Goal: Find specific page/section: Find specific page/section

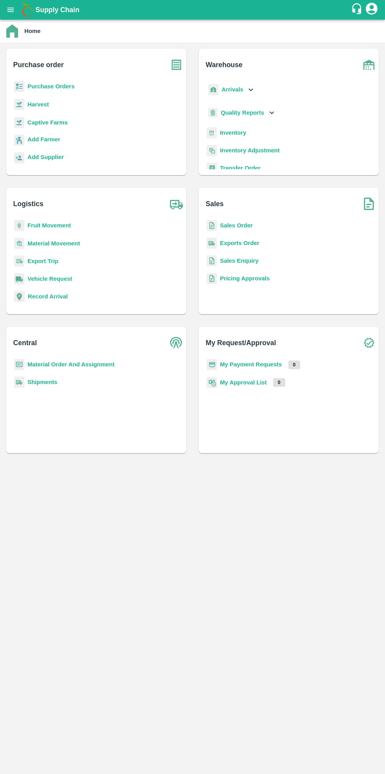
click at [55, 86] on b "Purchase Orders" at bounding box center [50, 86] width 47 height 6
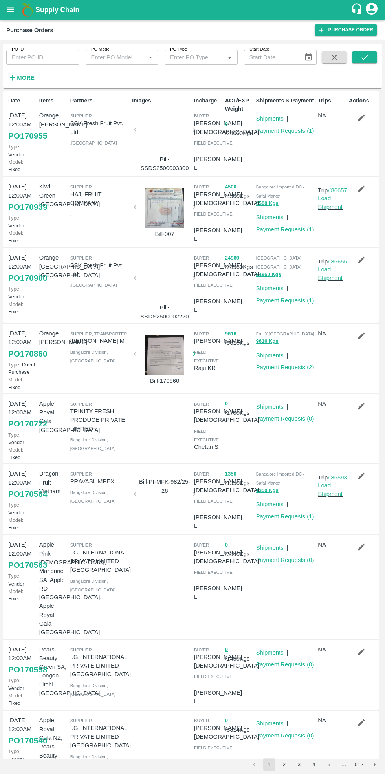
click at [157, 133] on div at bounding box center [164, 132] width 53 height 42
